Goal: Navigation & Orientation: Find specific page/section

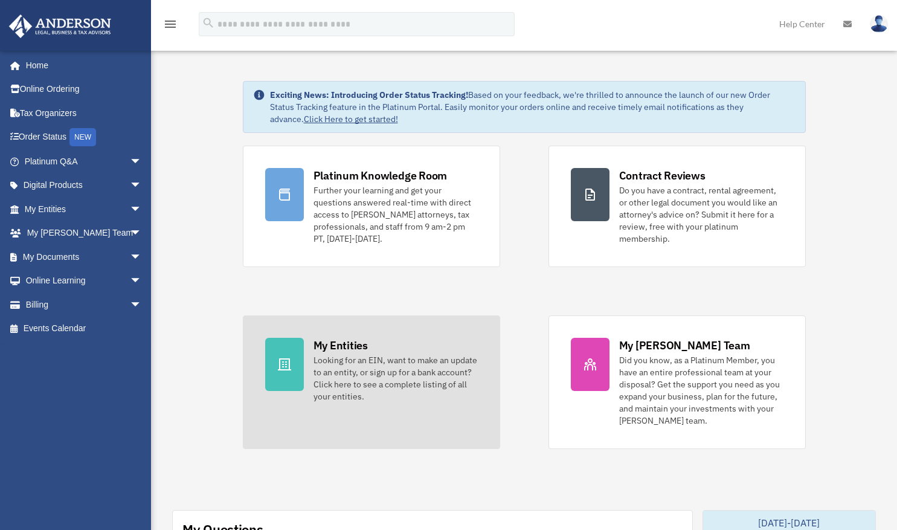
click at [341, 365] on div "Looking for an EIN, want to make an update to an entity, or sign up for a bank …" at bounding box center [396, 378] width 164 height 48
click at [342, 349] on div "My Entities" at bounding box center [341, 345] width 54 height 15
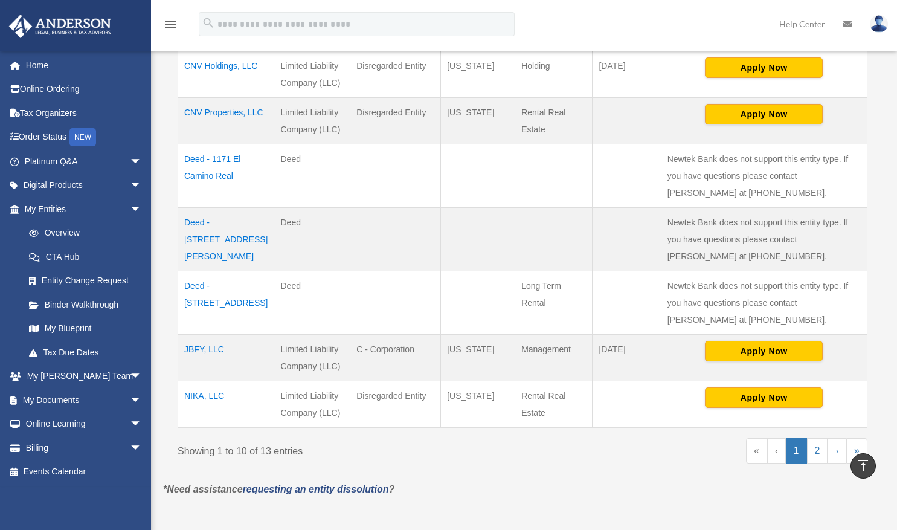
scroll to position [480, 0]
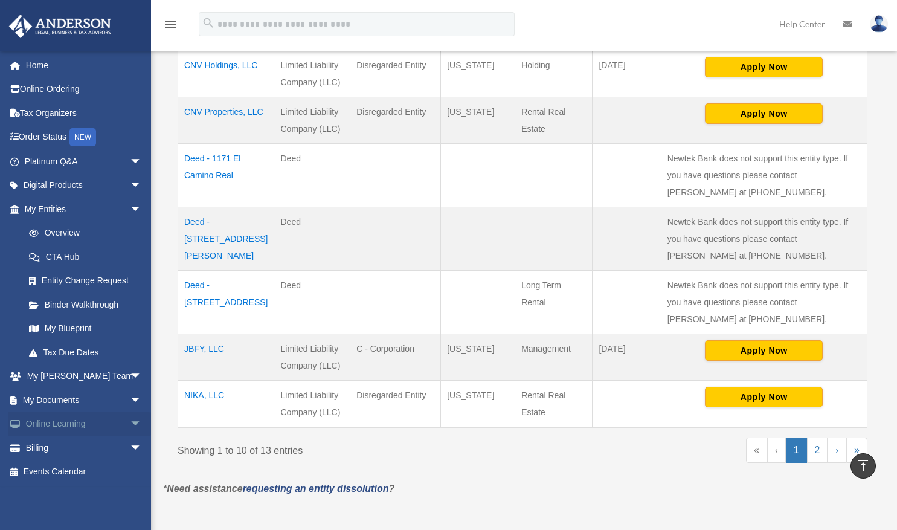
click at [34, 420] on link "Online Learning arrow_drop_down" at bounding box center [84, 424] width 152 height 24
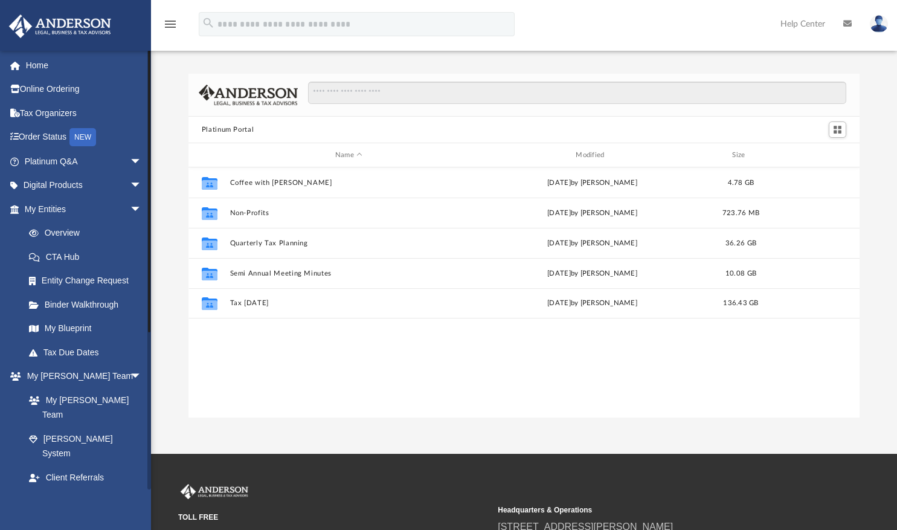
click at [69, 489] on link "My Documents arrow_drop_down" at bounding box center [84, 501] width 152 height 24
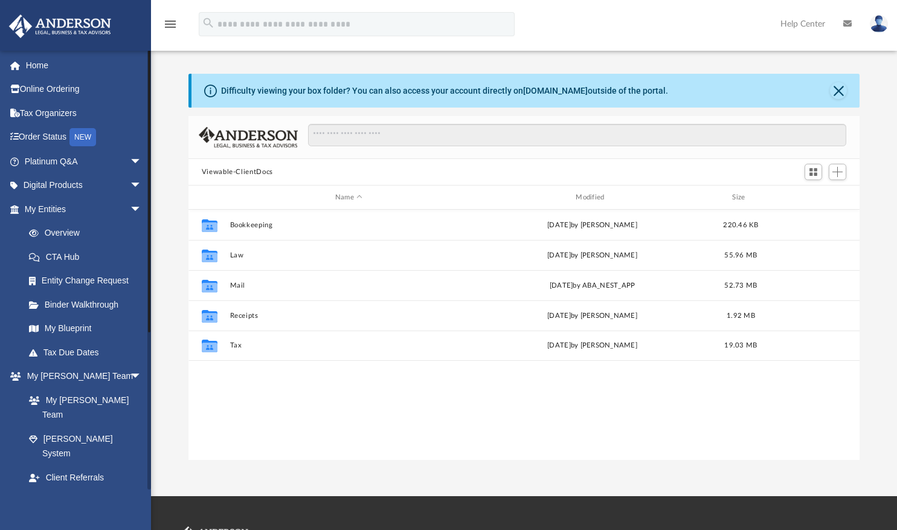
scroll to position [265, 662]
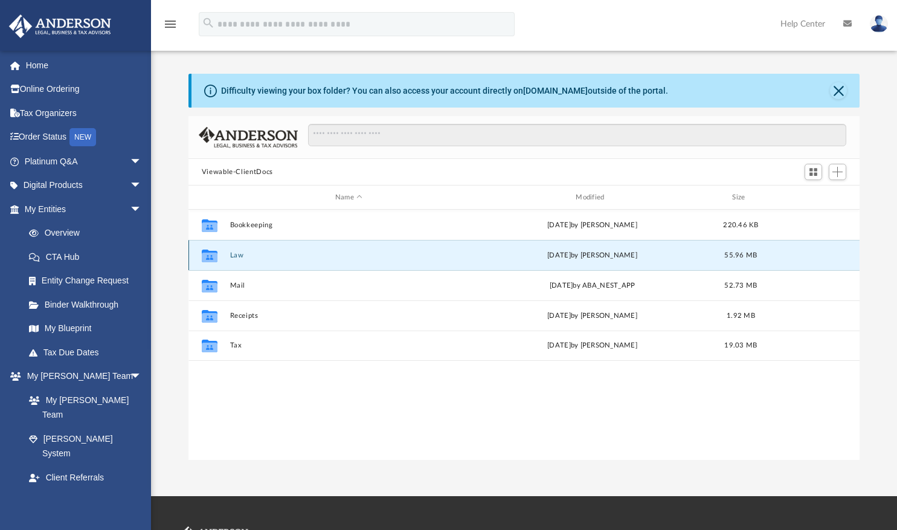
click at [241, 255] on button "Law" at bounding box center [349, 255] width 238 height 8
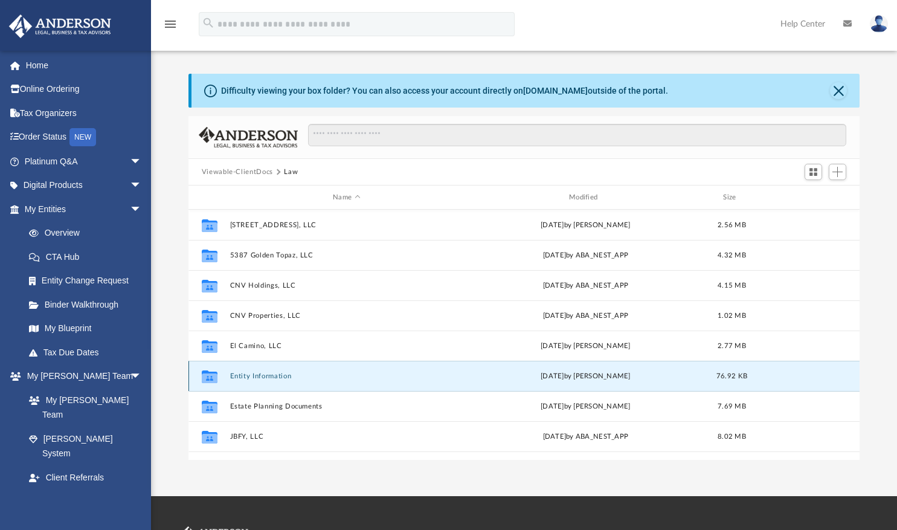
click at [285, 376] on button "Entity Information" at bounding box center [347, 376] width 234 height 8
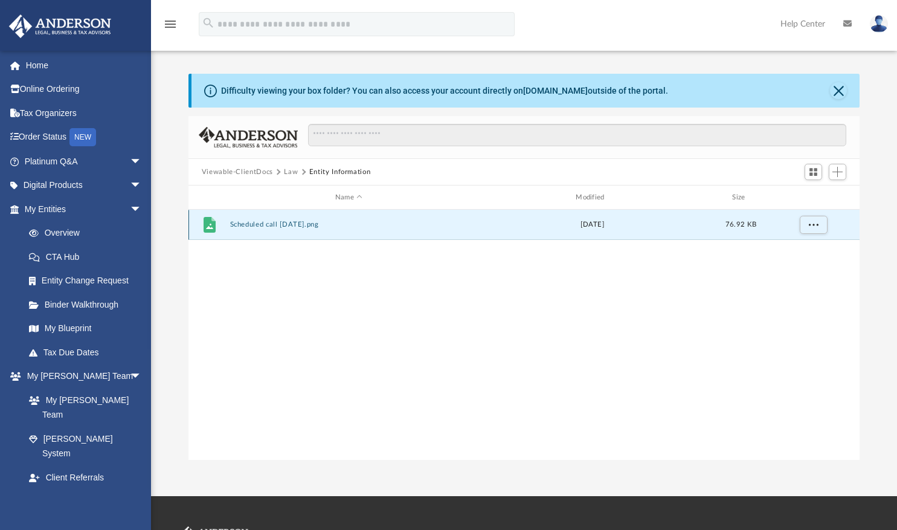
click at [301, 226] on button "Scheduled call 7-30-21.png" at bounding box center [349, 225] width 238 height 8
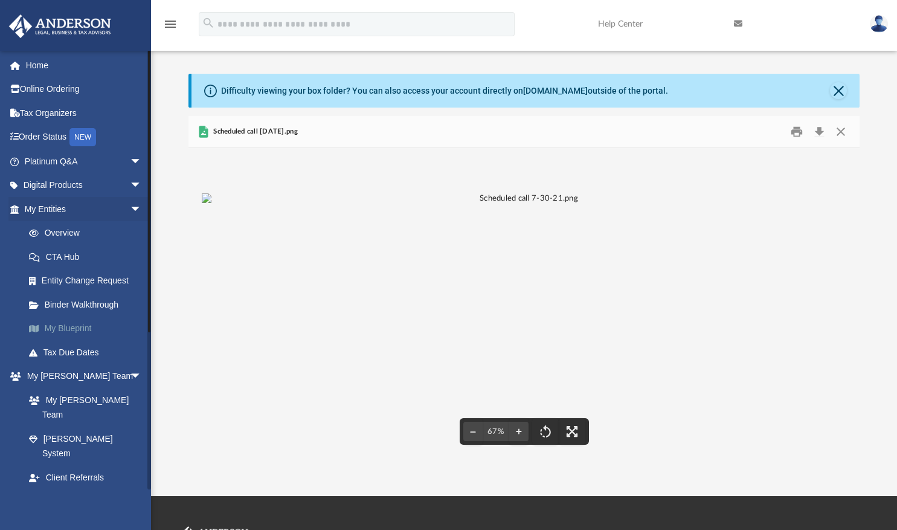
click at [85, 332] on link "My Blueprint" at bounding box center [88, 329] width 143 height 24
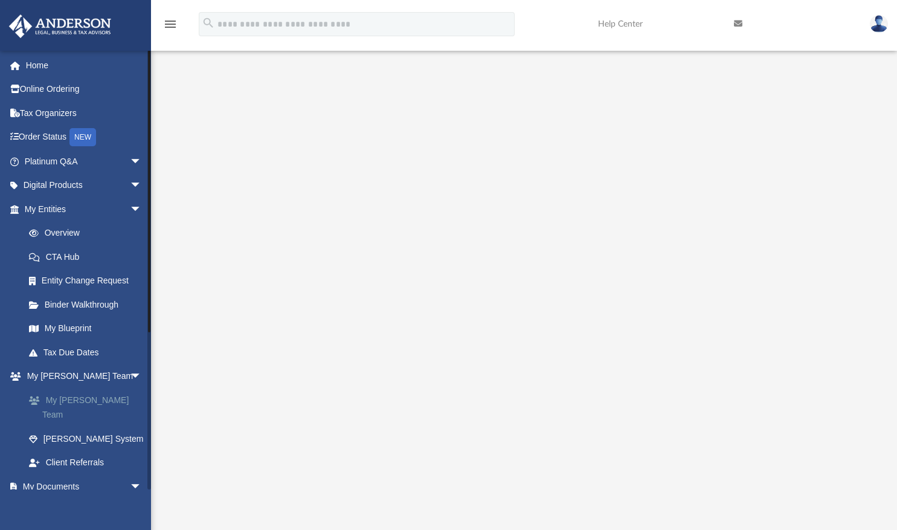
click at [71, 401] on link "My [PERSON_NAME] Team" at bounding box center [88, 407] width 143 height 39
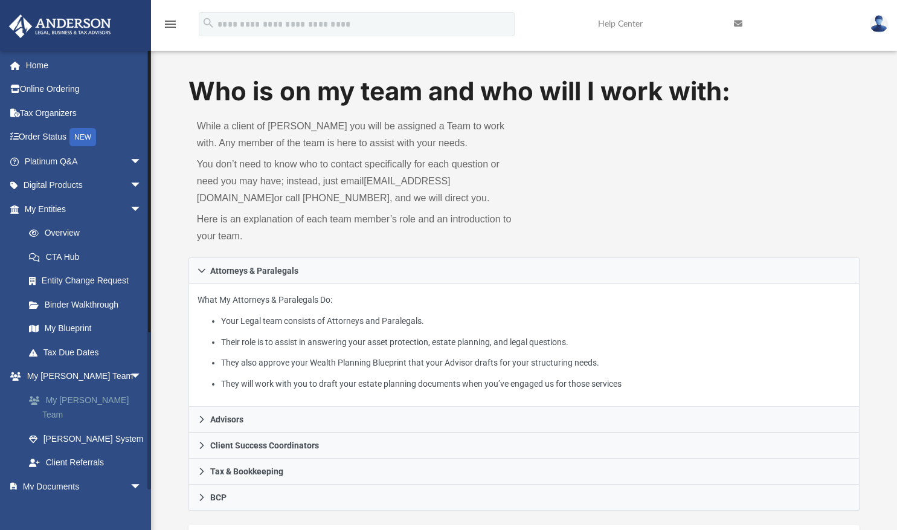
click at [71, 401] on link "My [PERSON_NAME] Team" at bounding box center [88, 407] width 143 height 39
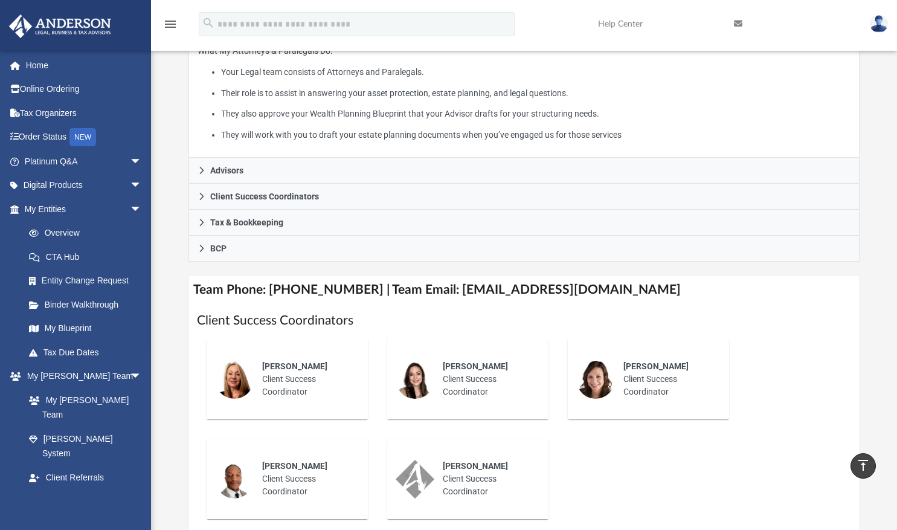
scroll to position [250, 0]
click at [268, 361] on span "Lori Taylor" at bounding box center [294, 366] width 65 height 10
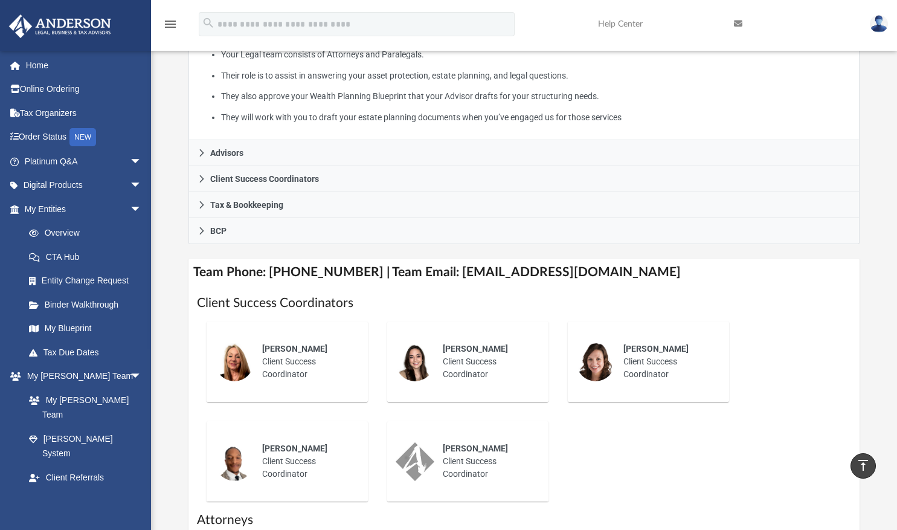
scroll to position [267, 0]
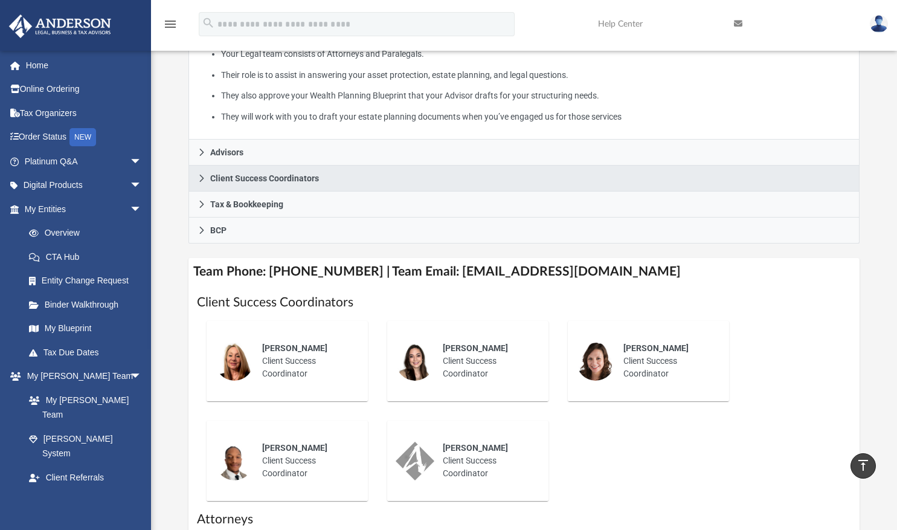
click at [424, 173] on link "Client Success Coordinators" at bounding box center [524, 179] width 672 height 26
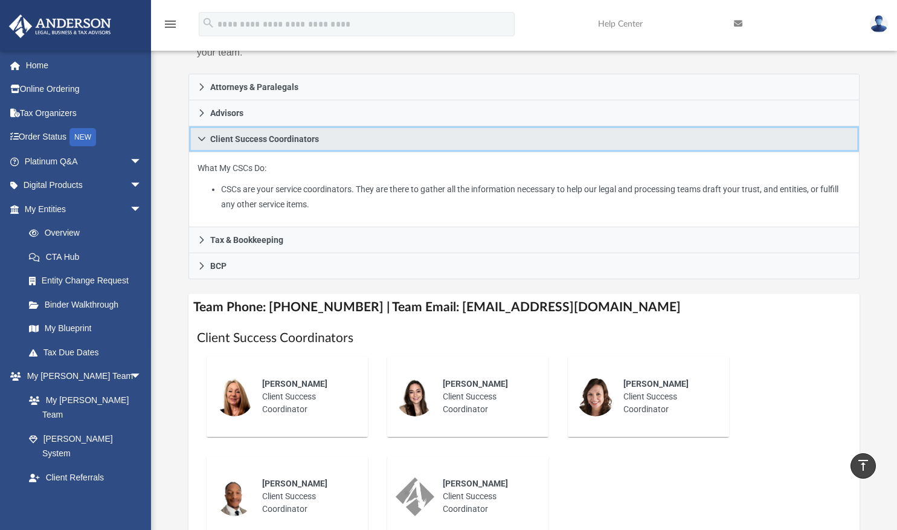
scroll to position [183, 0]
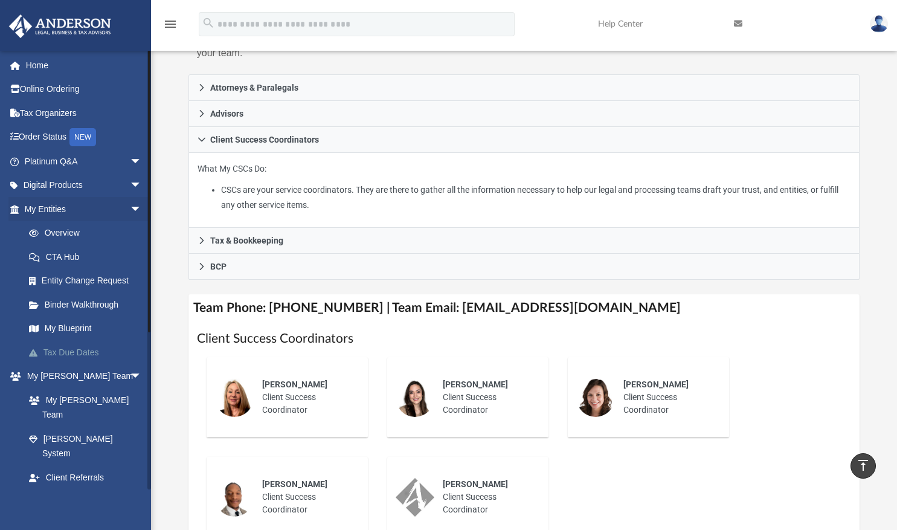
click at [106, 352] on link "Tax Due Dates" at bounding box center [88, 352] width 143 height 24
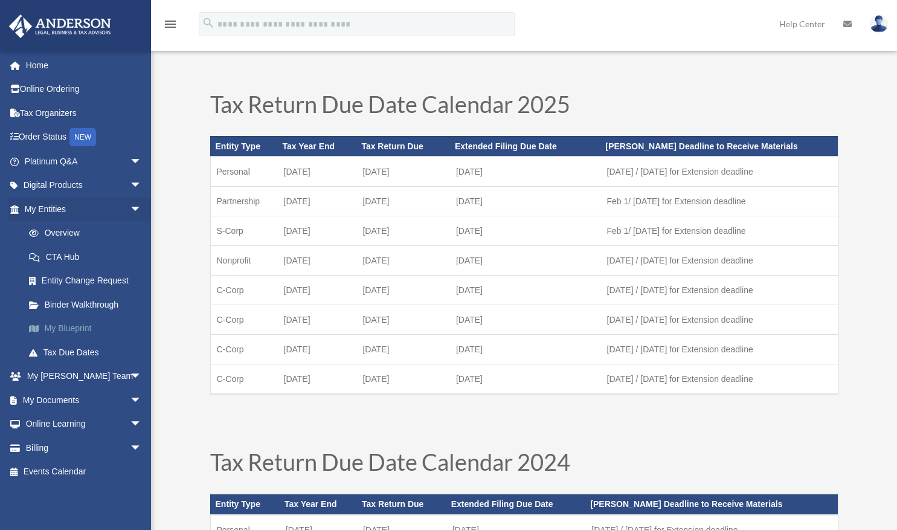
click at [80, 331] on link "My Blueprint" at bounding box center [88, 329] width 143 height 24
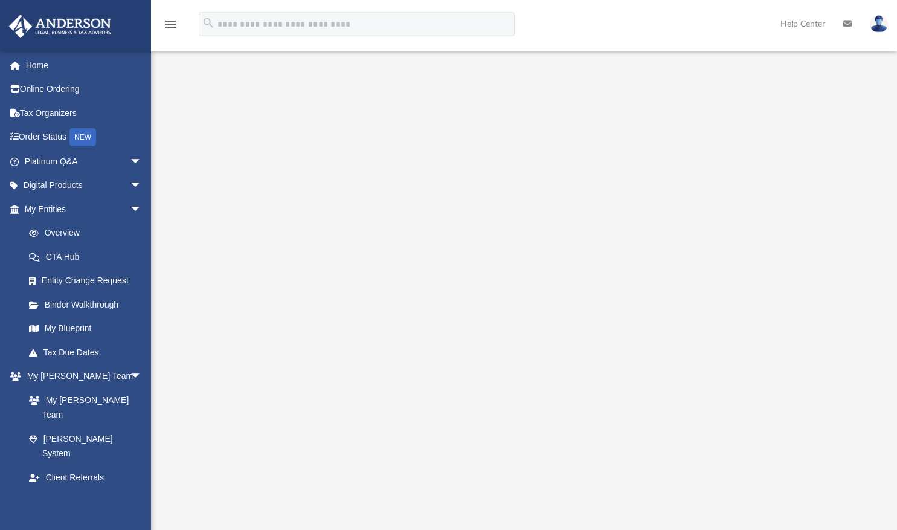
scroll to position [27, 0]
